Goal: Go to known website: Access a specific website the user already knows

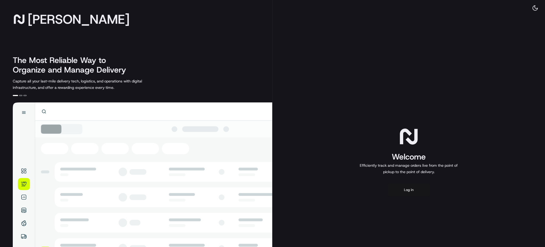
click at [411, 190] on button "Log in" at bounding box center [409, 189] width 43 height 13
